Goal: Information Seeking & Learning: Learn about a topic

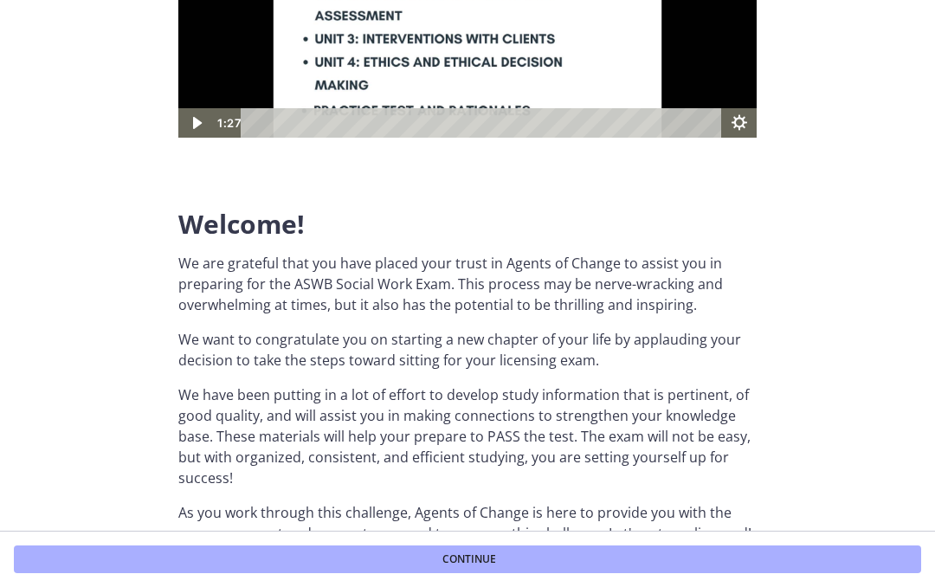
scroll to position [247, 0]
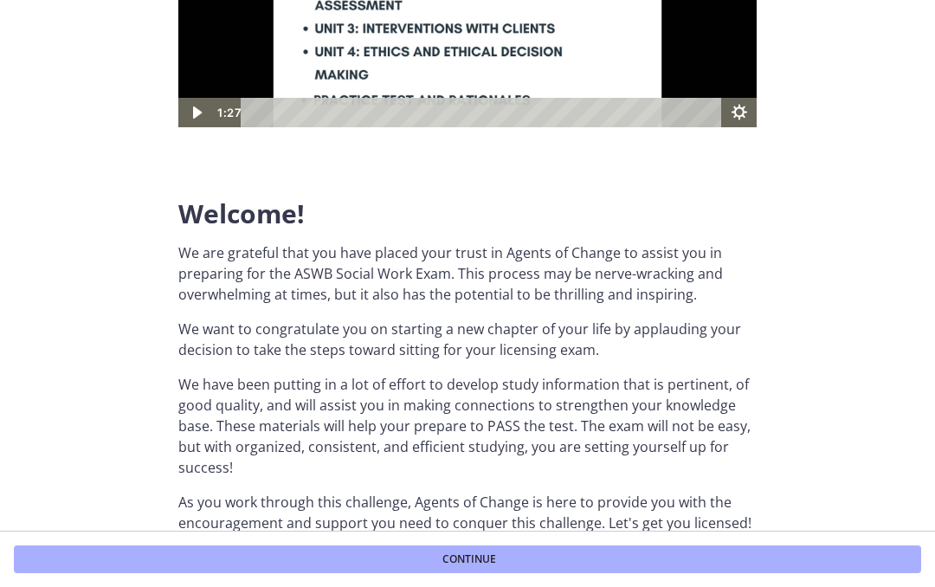
click at [512, 552] on button "Continue" at bounding box center [467, 559] width 907 height 28
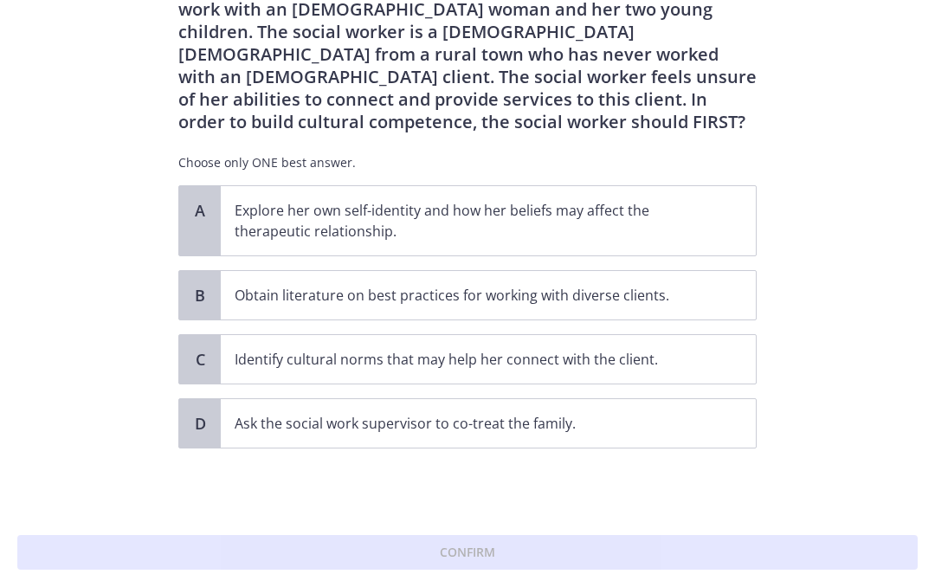
scroll to position [80, 0]
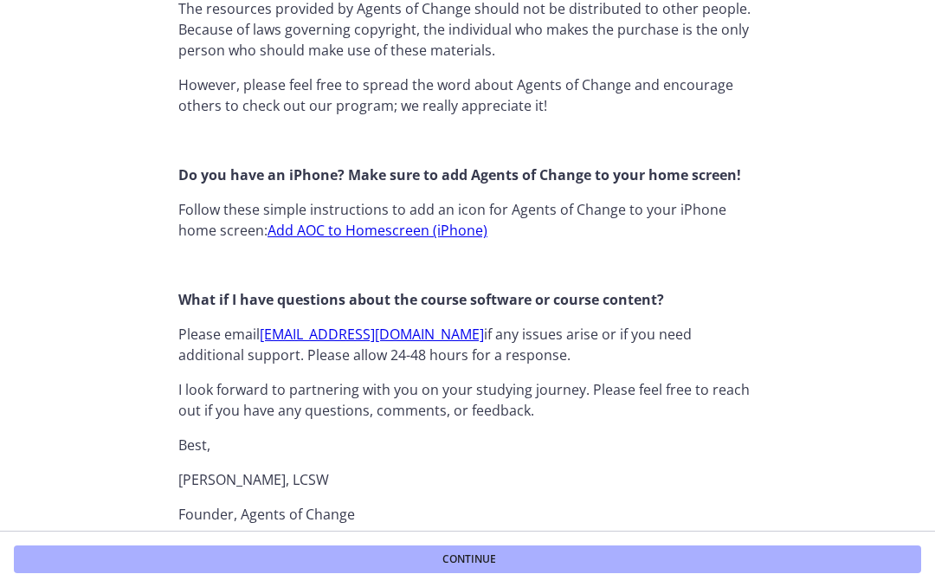
scroll to position [1655, 0]
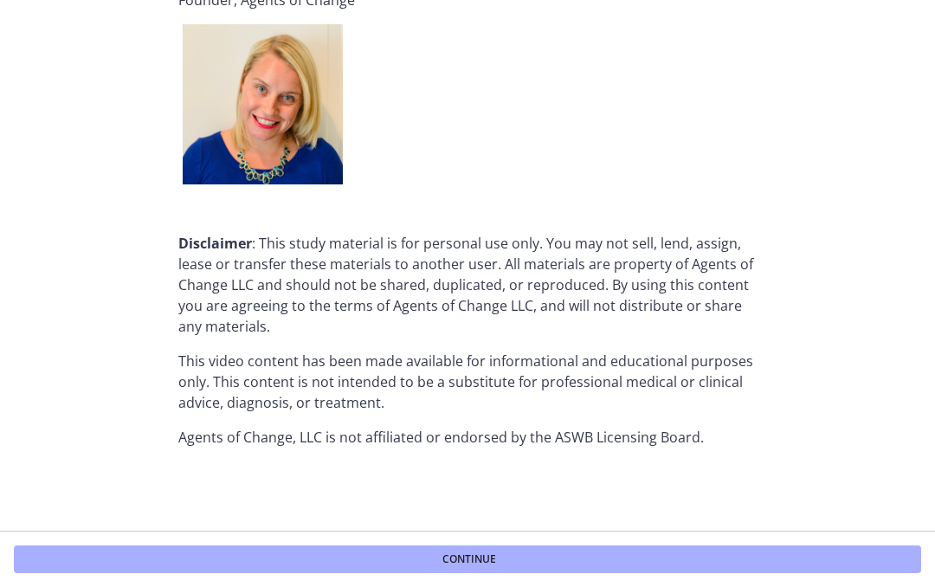
scroll to position [2167, 0]
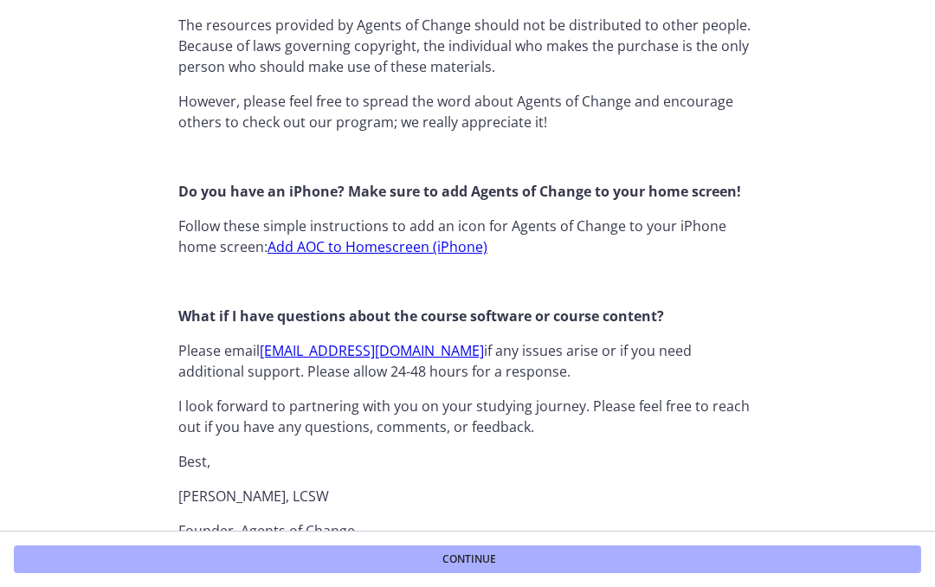
scroll to position [1632, 0]
